Goal: Find specific page/section: Find specific page/section

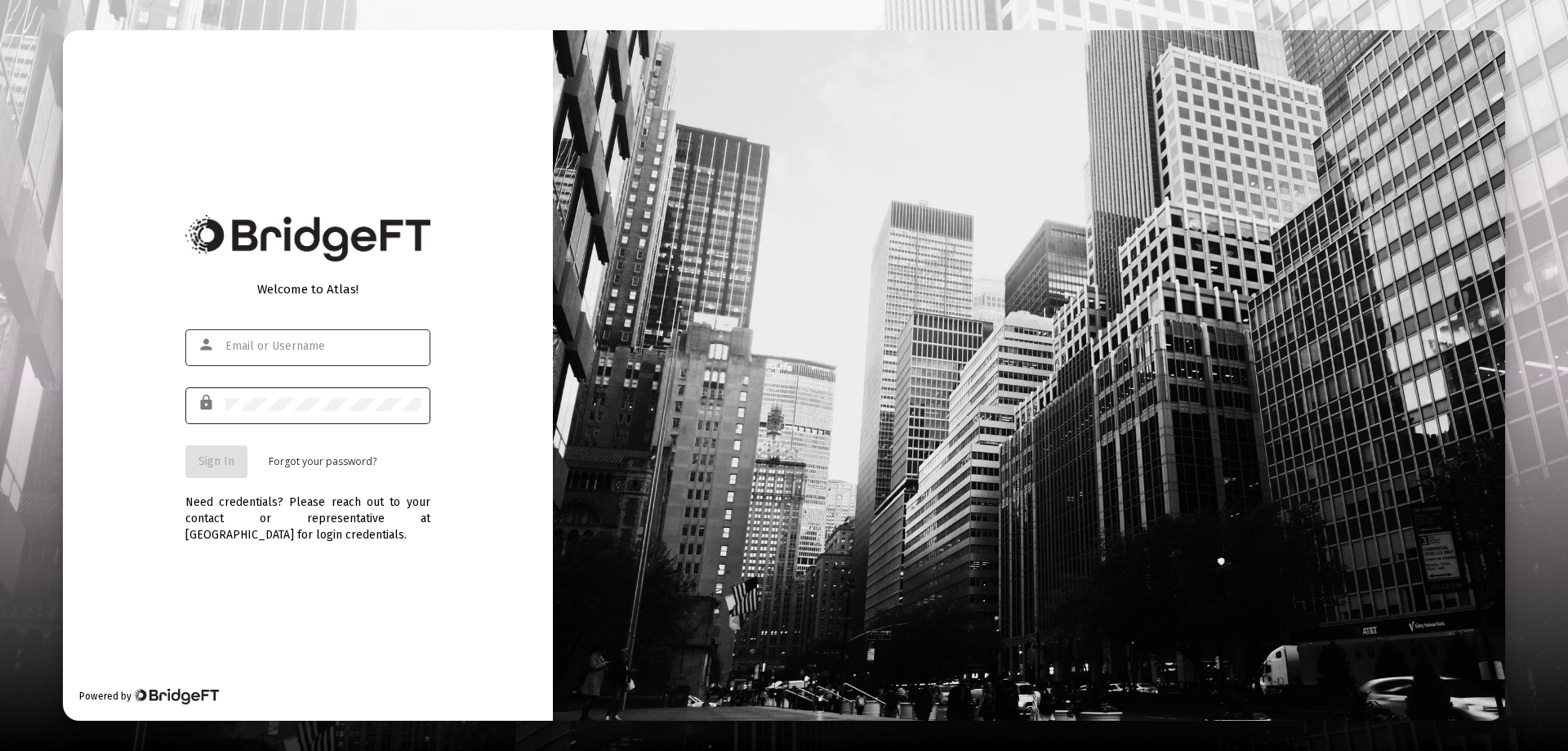
type input "[EMAIL_ADDRESS][DOMAIN_NAME]"
click at [218, 463] on span "Sign In" at bounding box center [216, 461] width 36 height 14
click at [226, 398] on div at bounding box center [226, 398] width 0 height 0
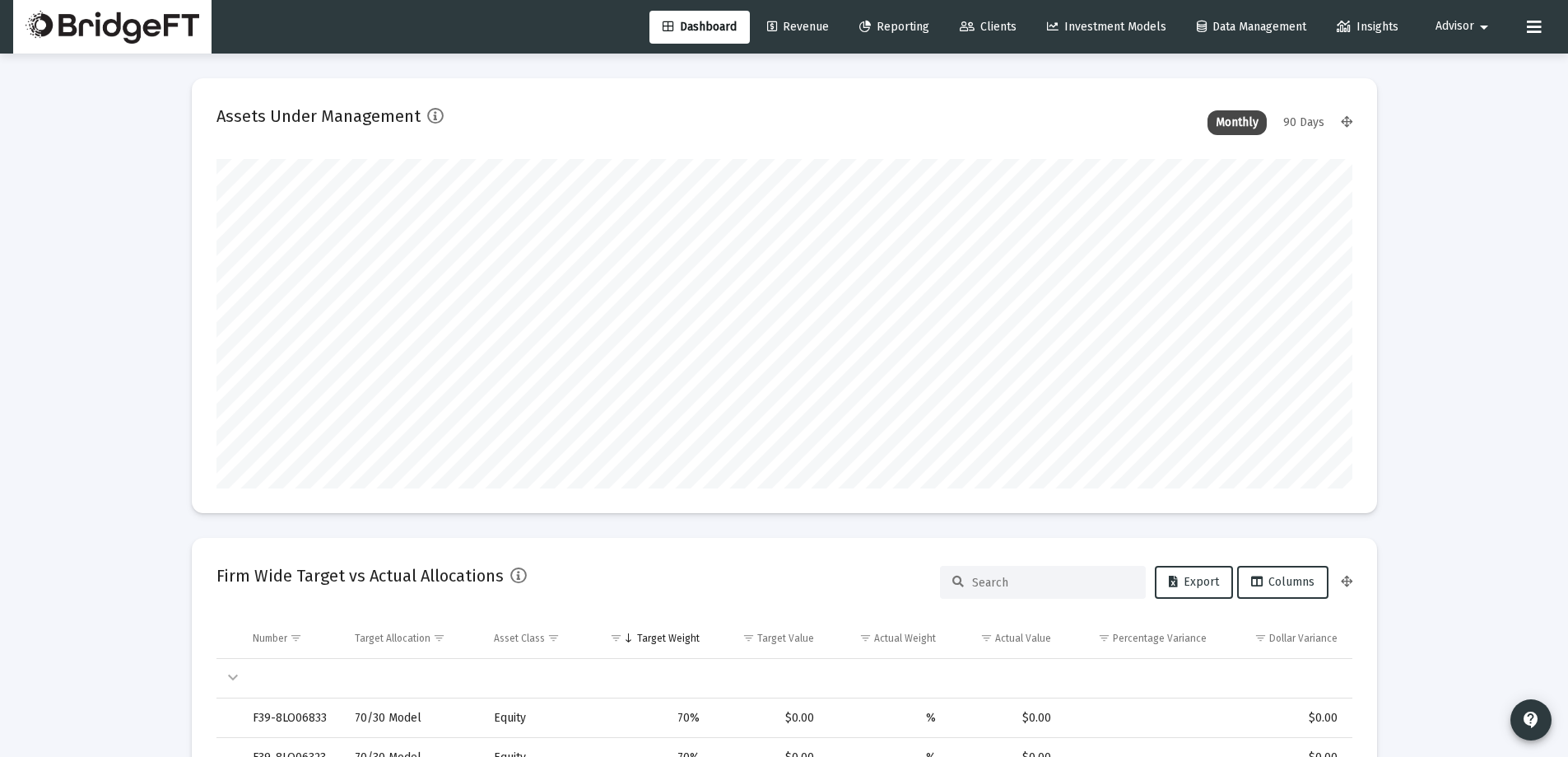
scroll to position [329, 611]
type input "[DATE]"
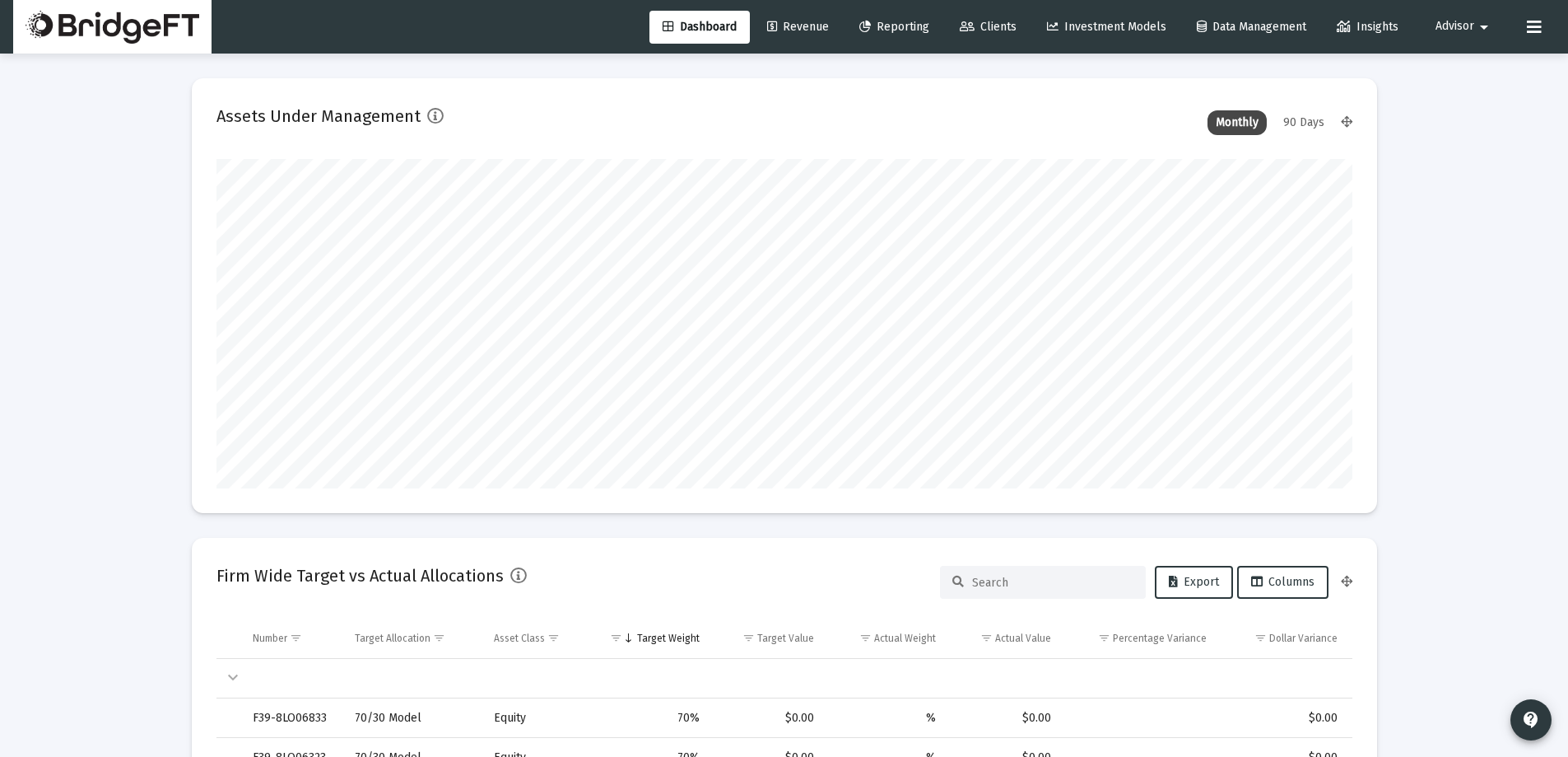
click at [880, 29] on span "Reporting" at bounding box center [894, 27] width 70 height 14
